Goal: Transaction & Acquisition: Download file/media

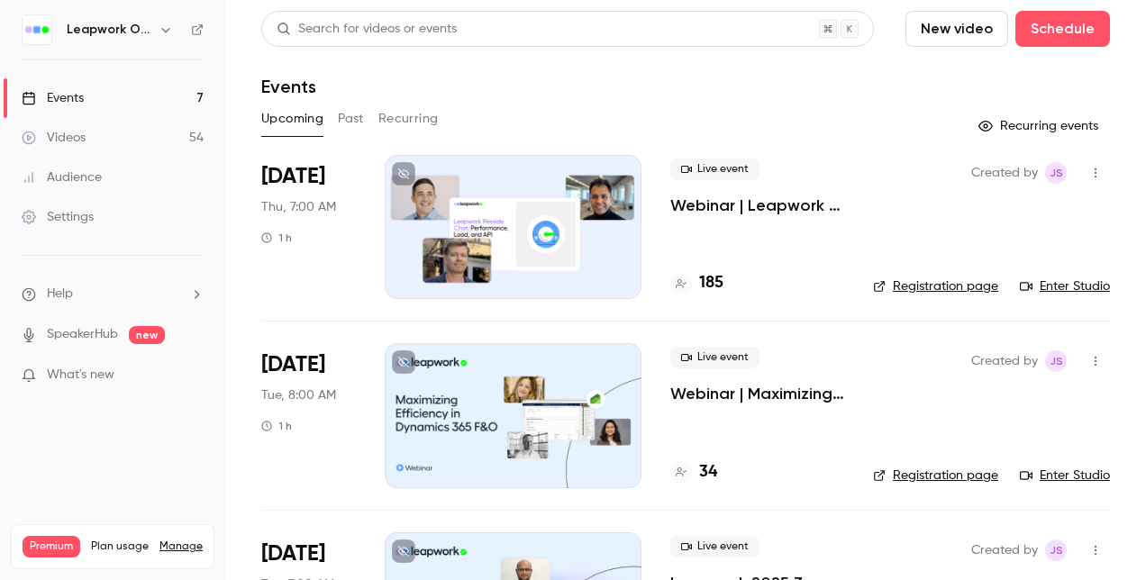
click at [348, 116] on button "Past" at bounding box center [351, 118] width 26 height 29
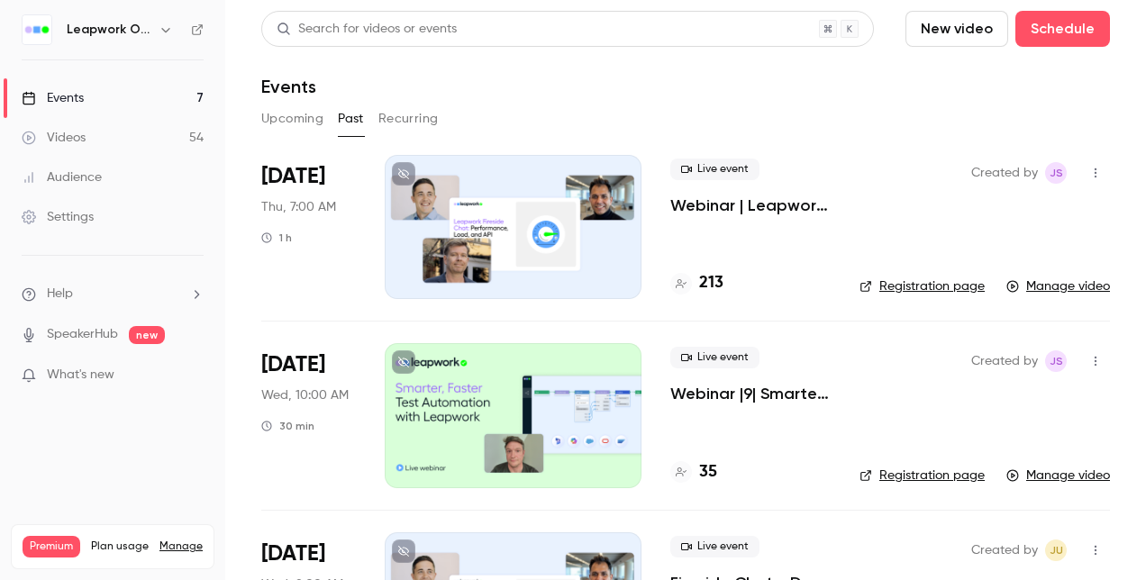
click at [558, 195] on div at bounding box center [513, 227] width 257 height 144
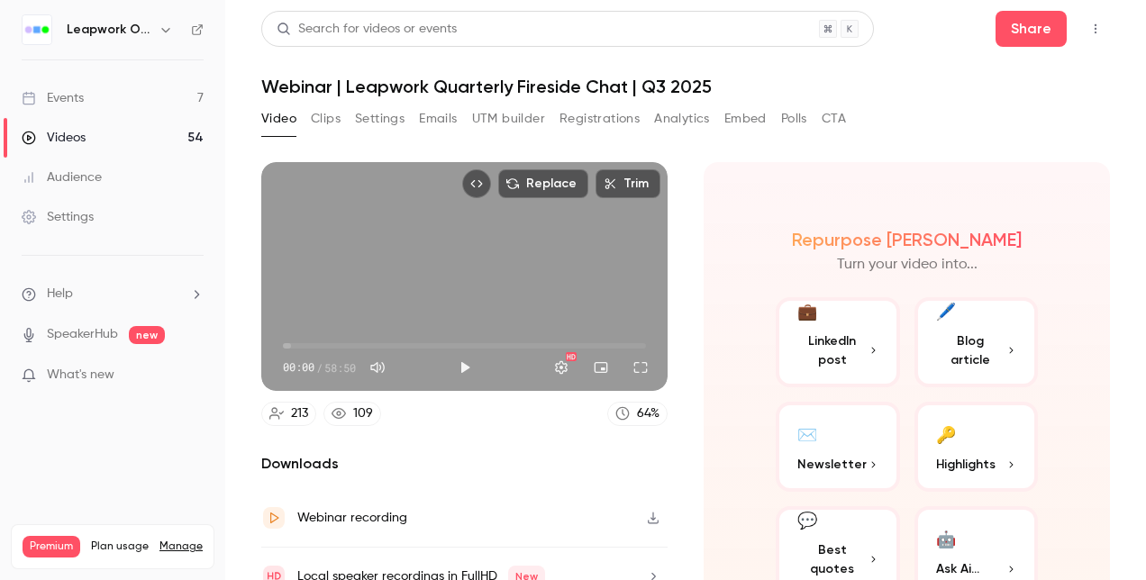
scroll to position [78, 0]
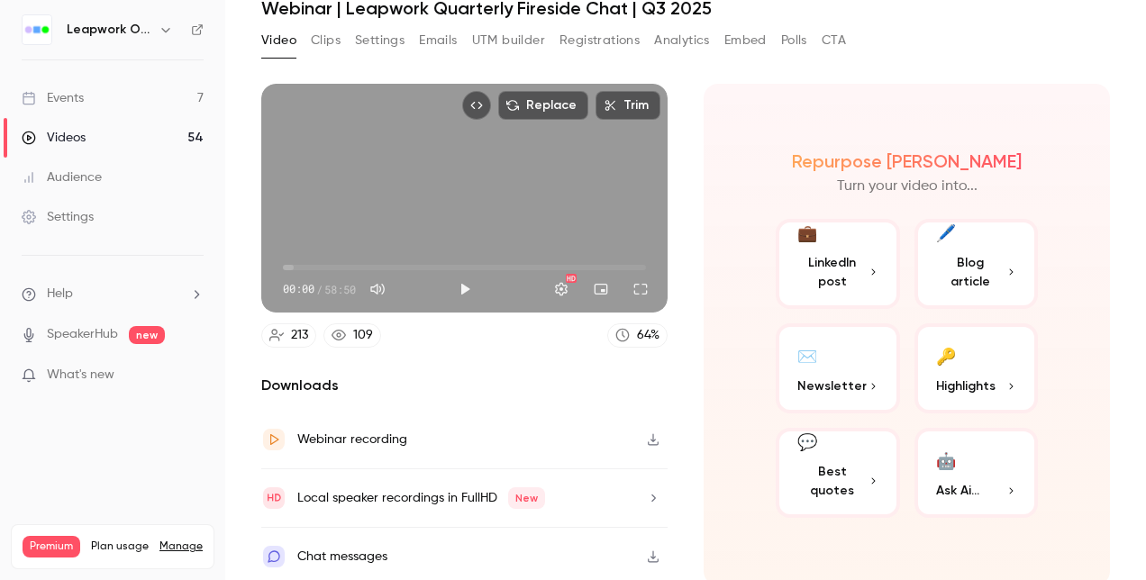
click at [384, 39] on button "Settings" at bounding box center [380, 40] width 50 height 29
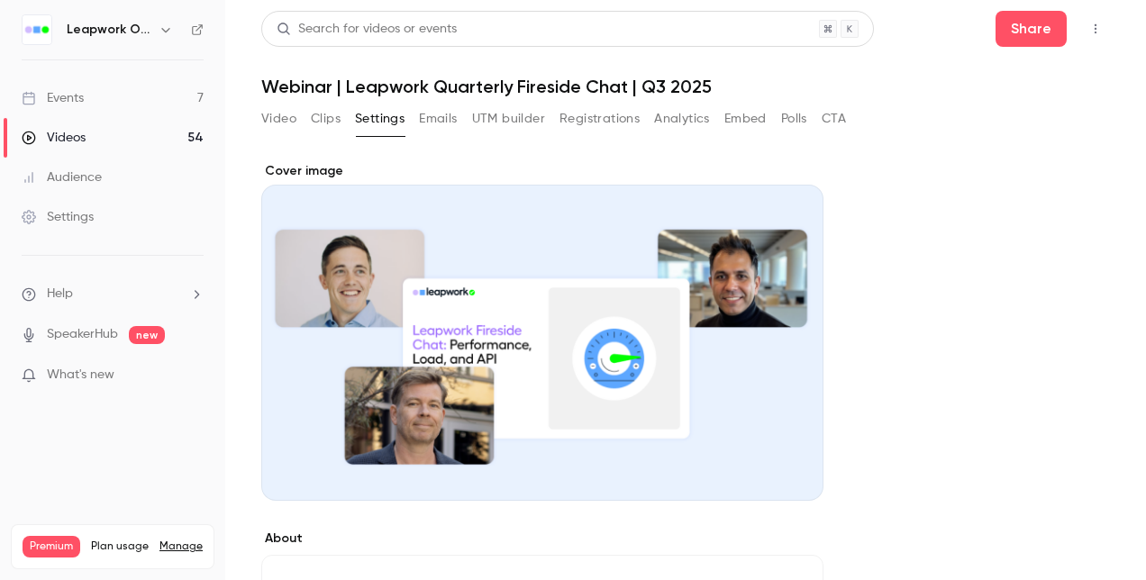
click at [800, 119] on button "Polls" at bounding box center [794, 118] width 26 height 29
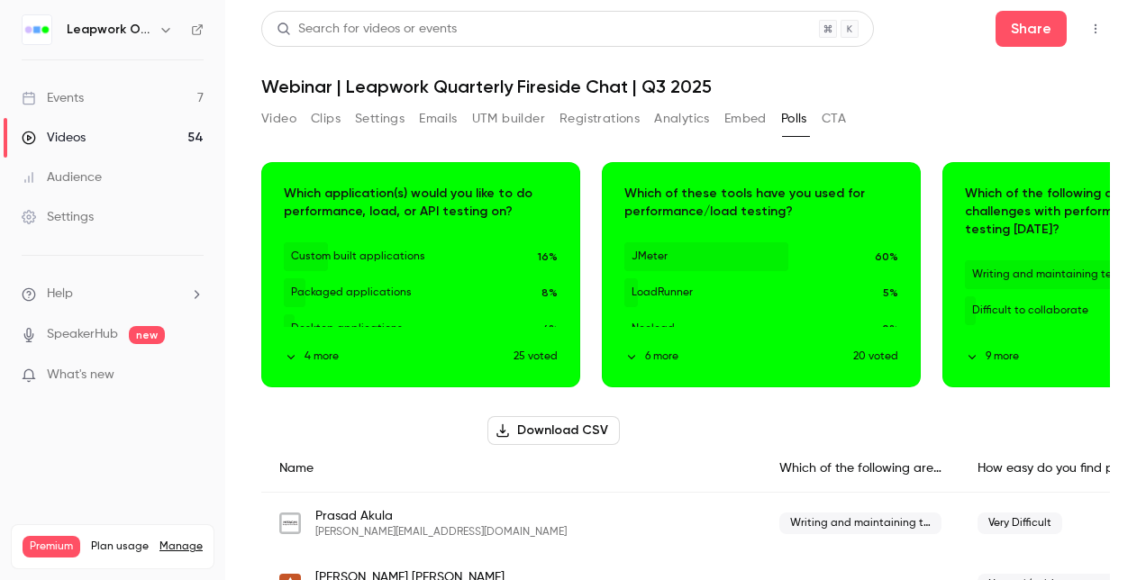
click at [549, 429] on button "Download CSV" at bounding box center [553, 430] width 132 height 29
